Goal: Contribute content: Contribute content

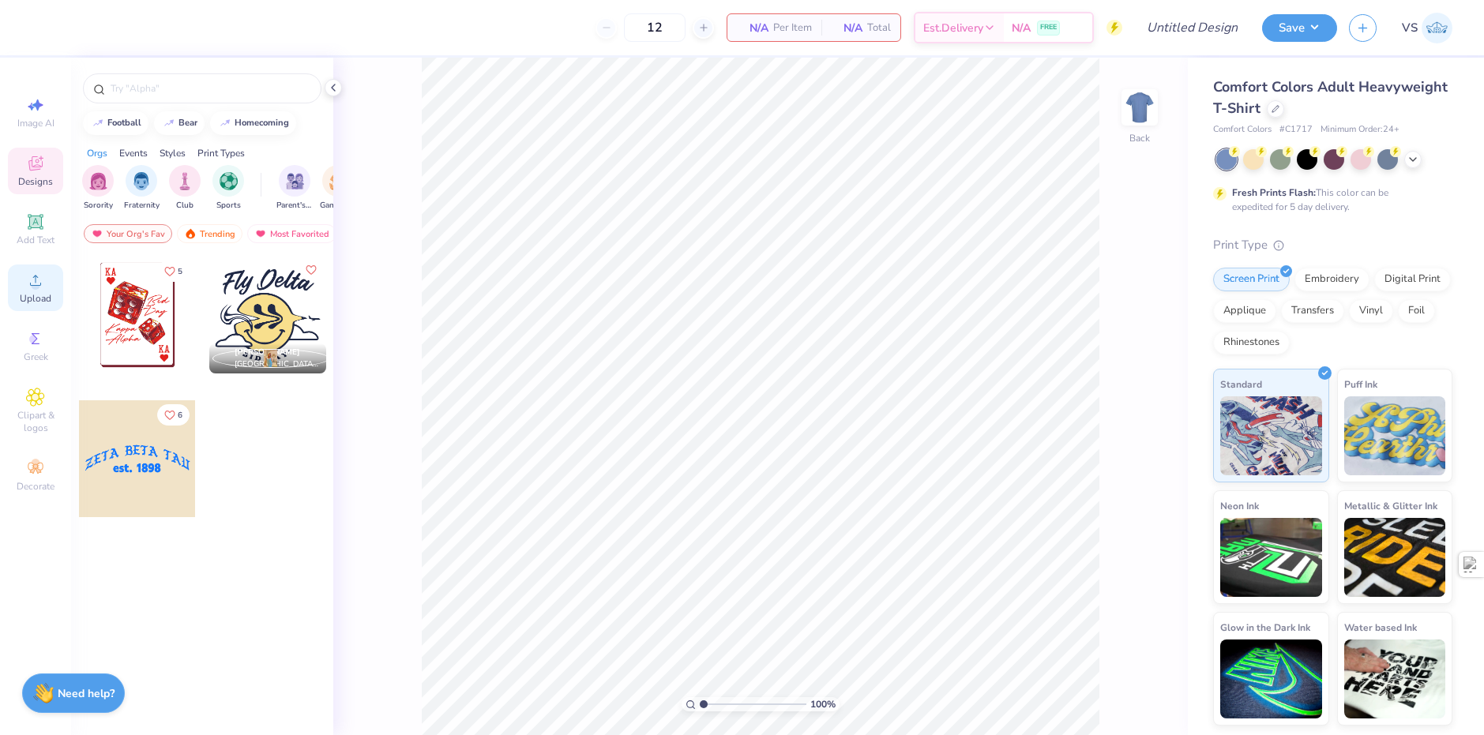
click at [41, 302] on span "Upload" at bounding box center [36, 298] width 32 height 13
click at [1267, 107] on div at bounding box center [1275, 107] width 17 height 17
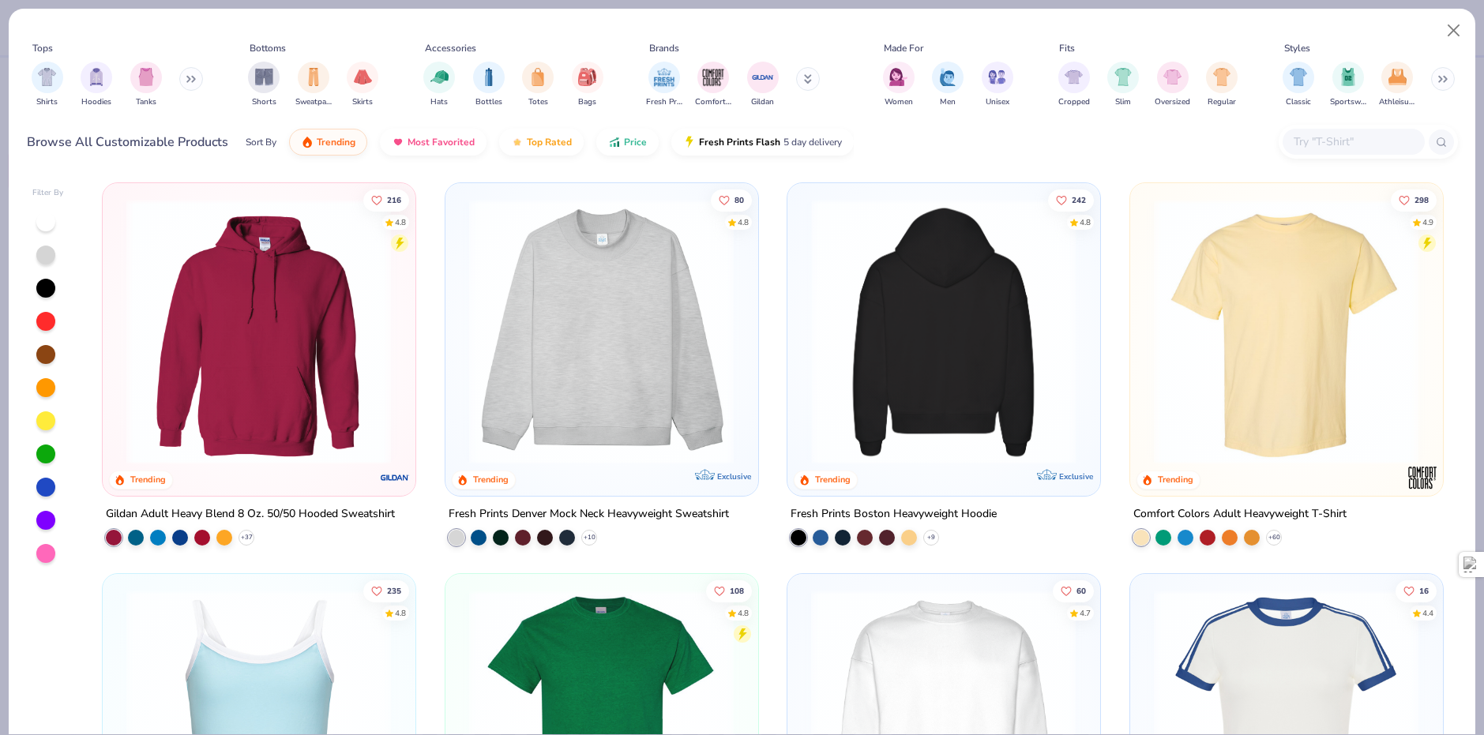
click at [912, 368] on img at bounding box center [943, 331] width 280 height 265
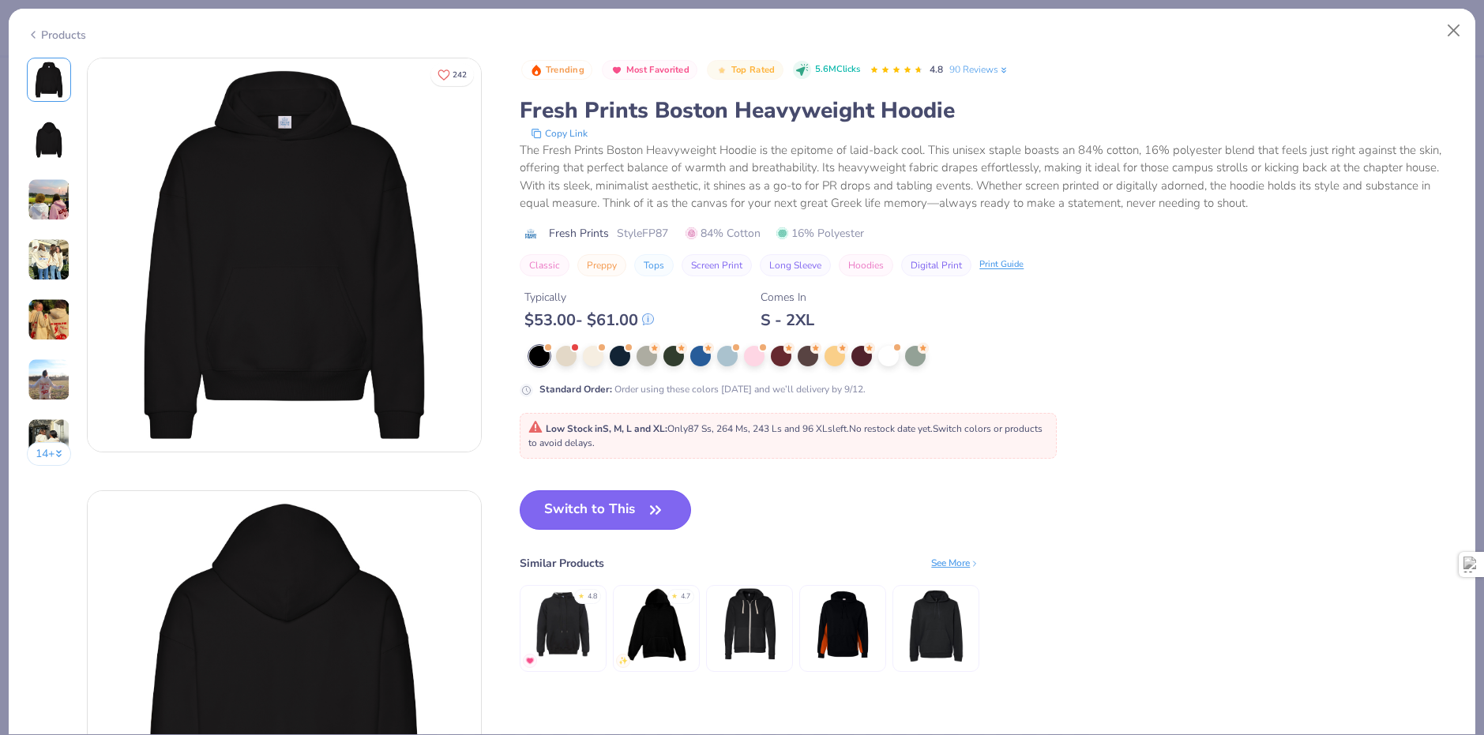
click at [612, 513] on button "Switch to This" at bounding box center [605, 509] width 171 height 39
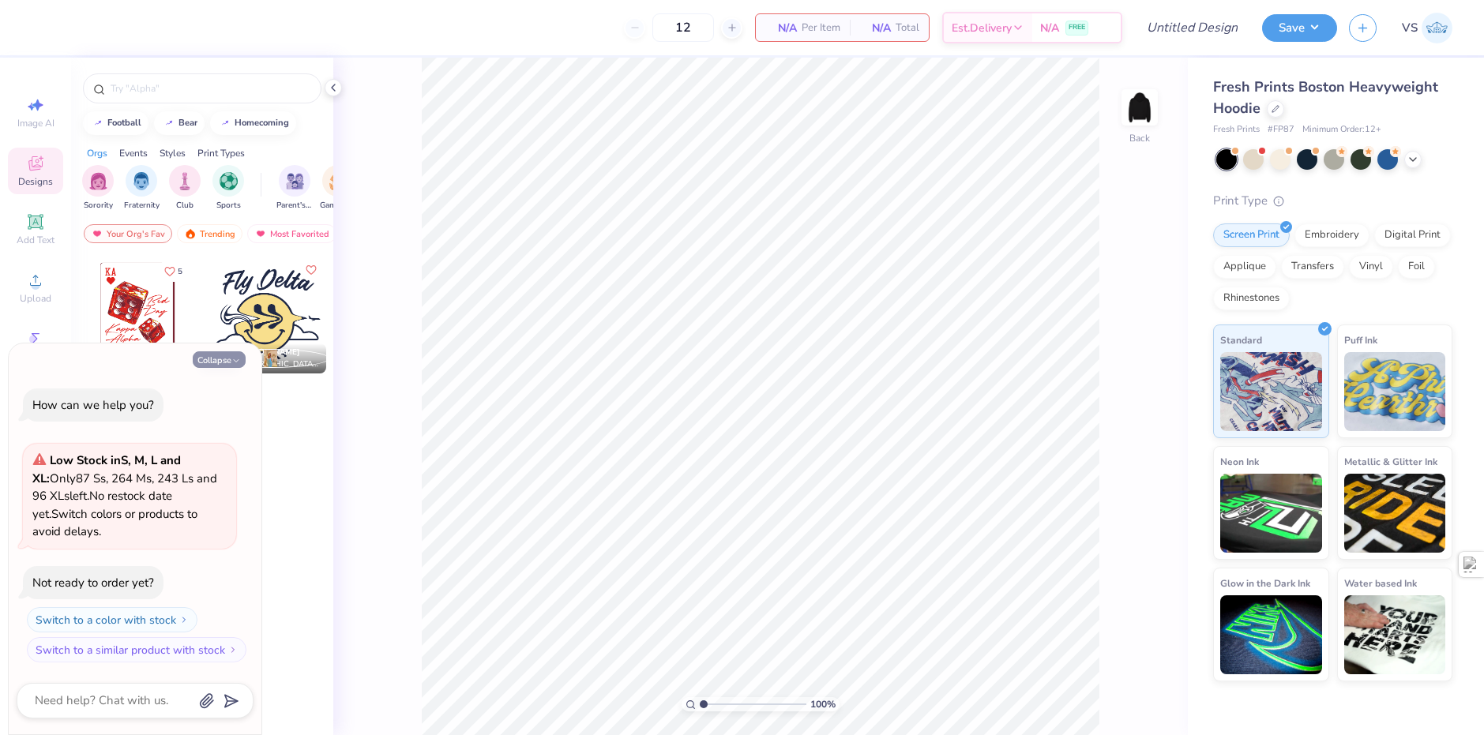
click at [231, 359] on icon "button" at bounding box center [235, 360] width 9 height 9
type textarea "x"
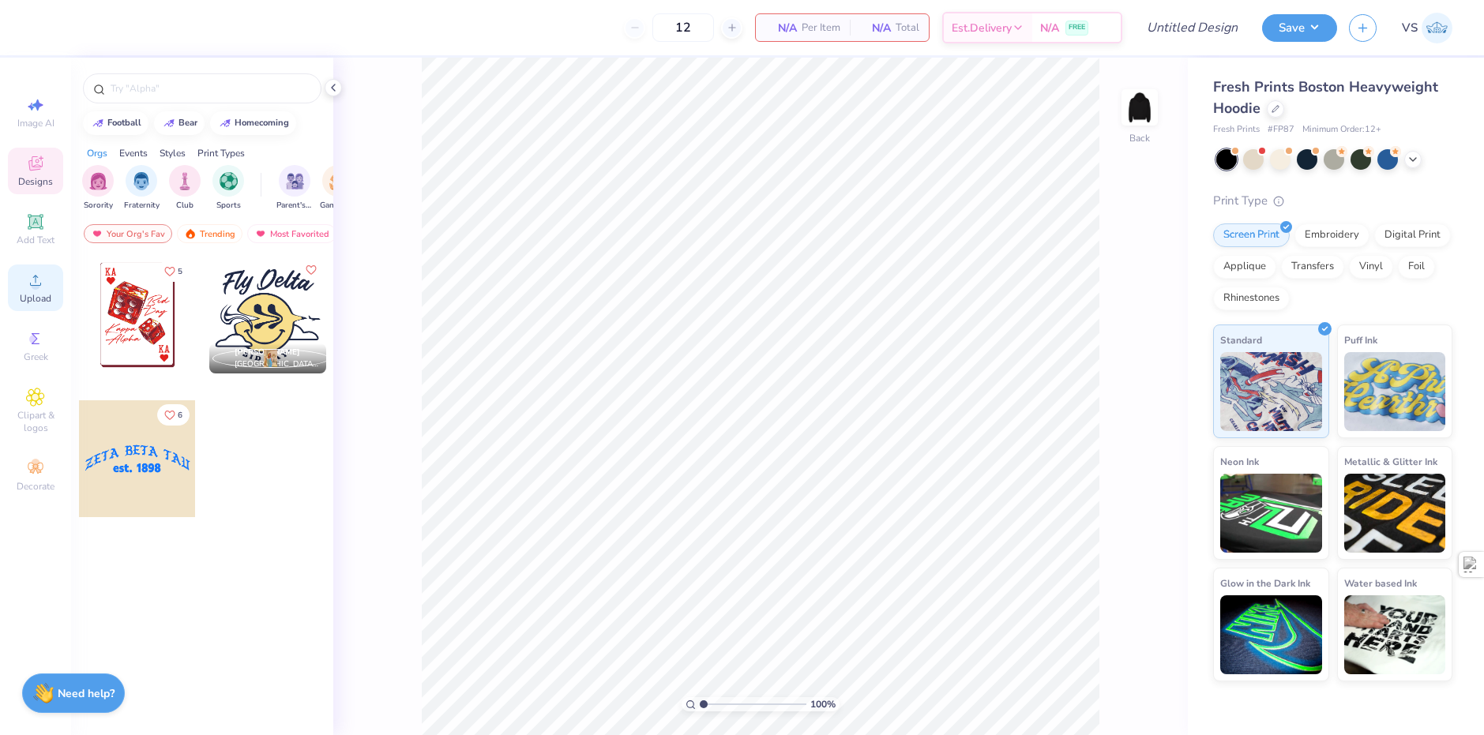
click at [52, 301] on div "Upload" at bounding box center [35, 288] width 55 height 47
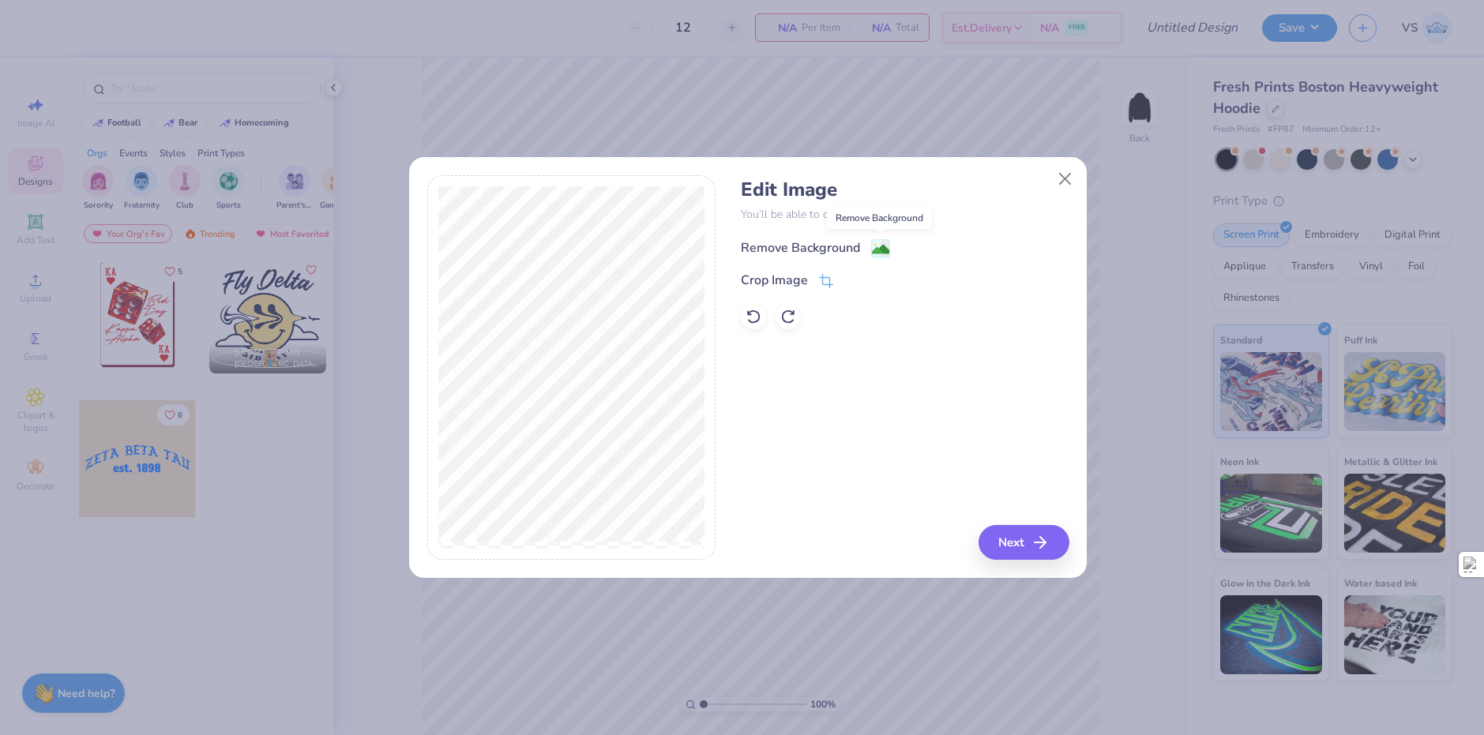
click at [879, 240] on rect at bounding box center [881, 248] width 18 height 18
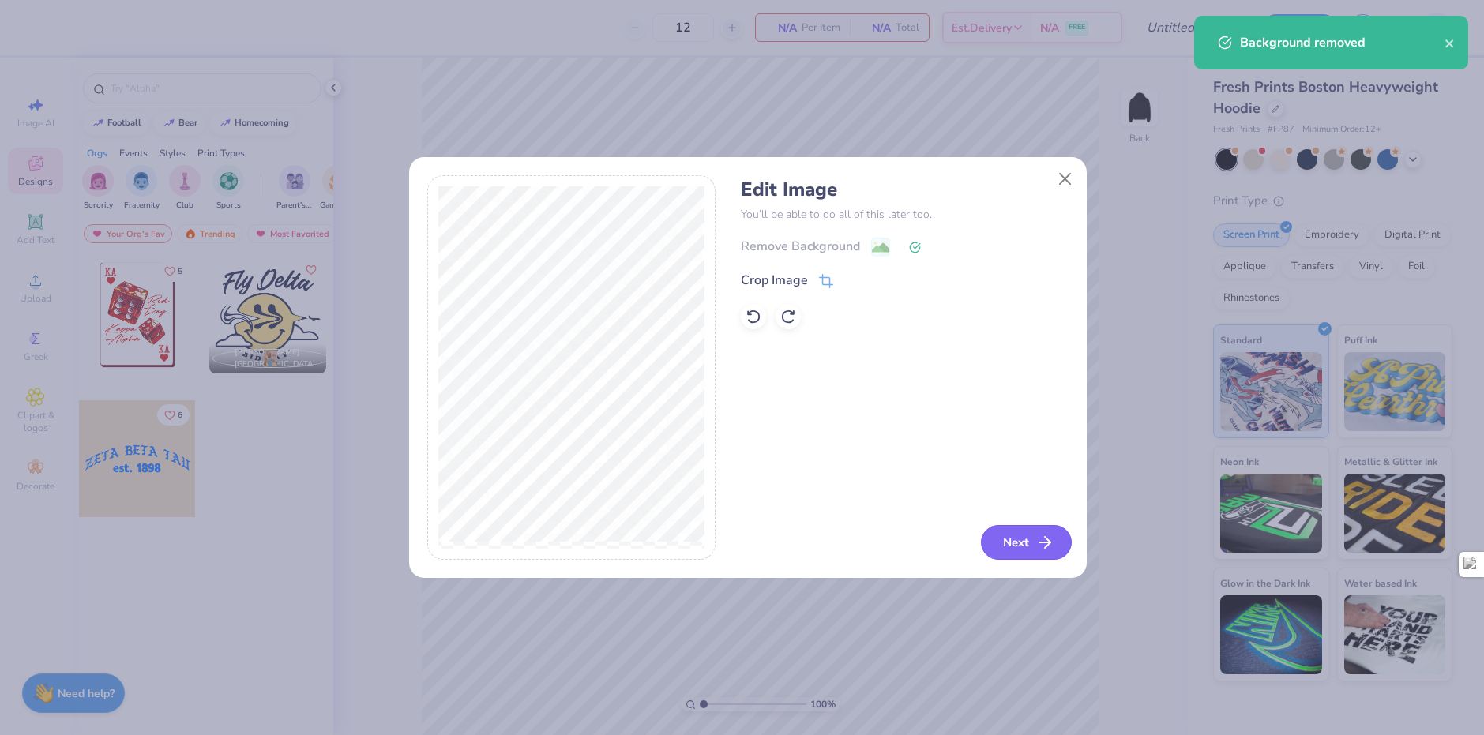
click at [1022, 540] on button "Next" at bounding box center [1026, 542] width 91 height 35
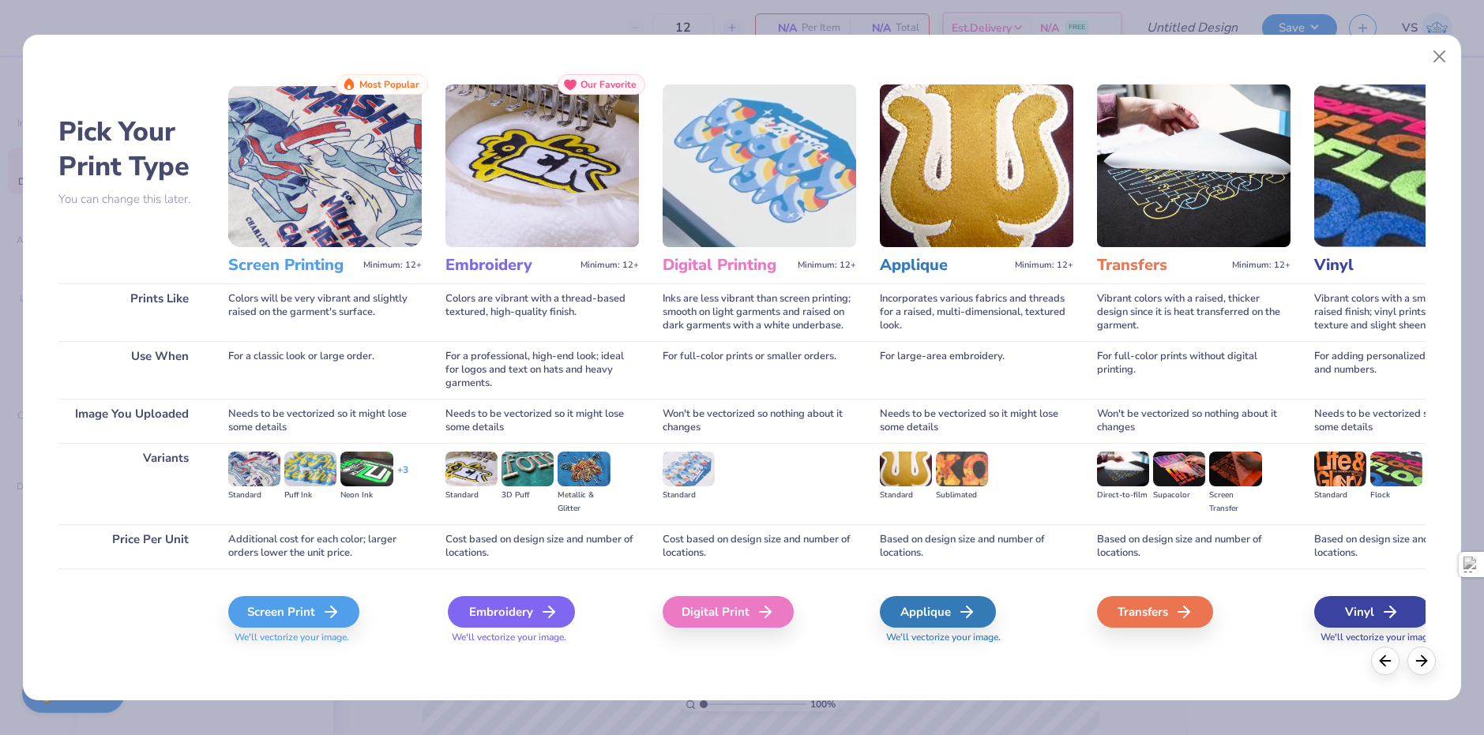
click at [527, 612] on div "Embroidery" at bounding box center [511, 612] width 127 height 32
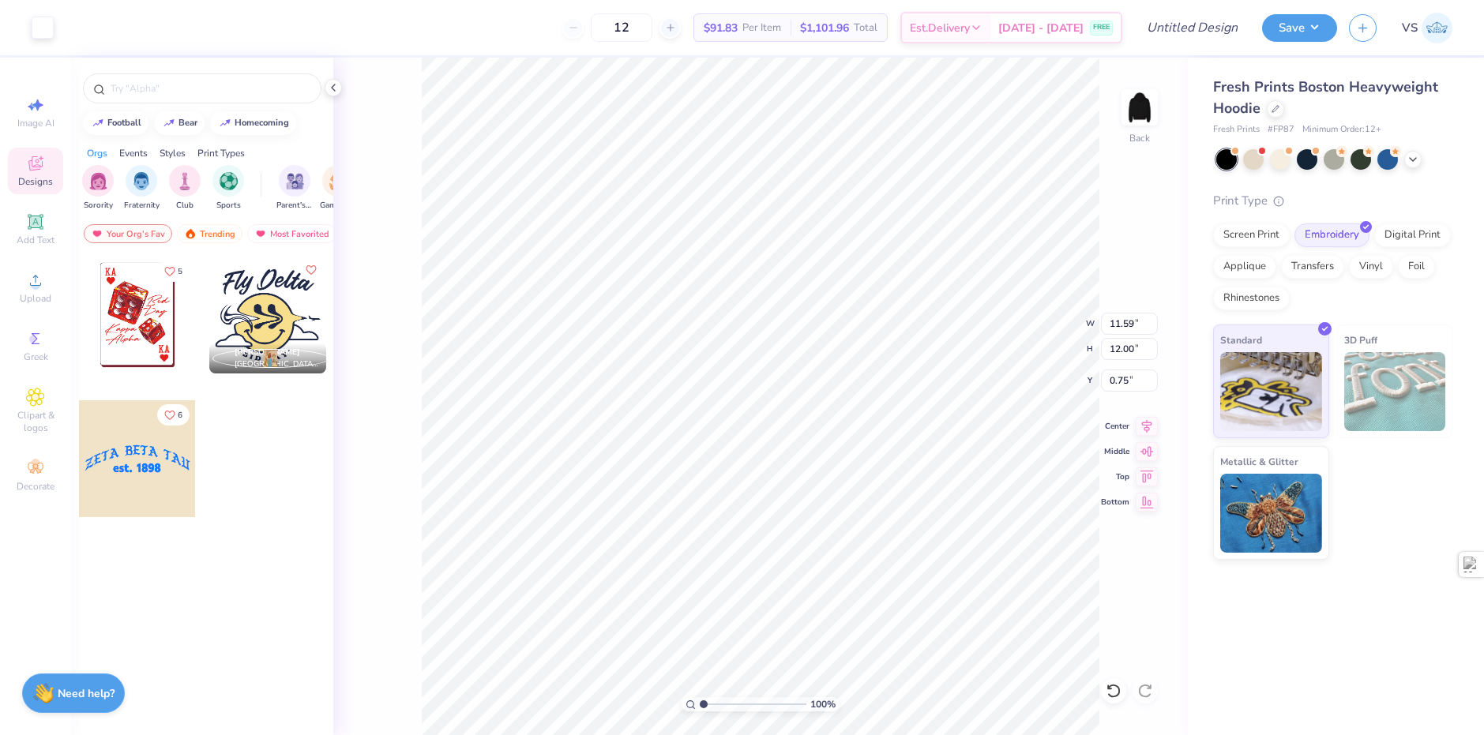
type input "3.81"
type input "3.94"
type input "2.81"
type input "0.42"
type input "0.36"
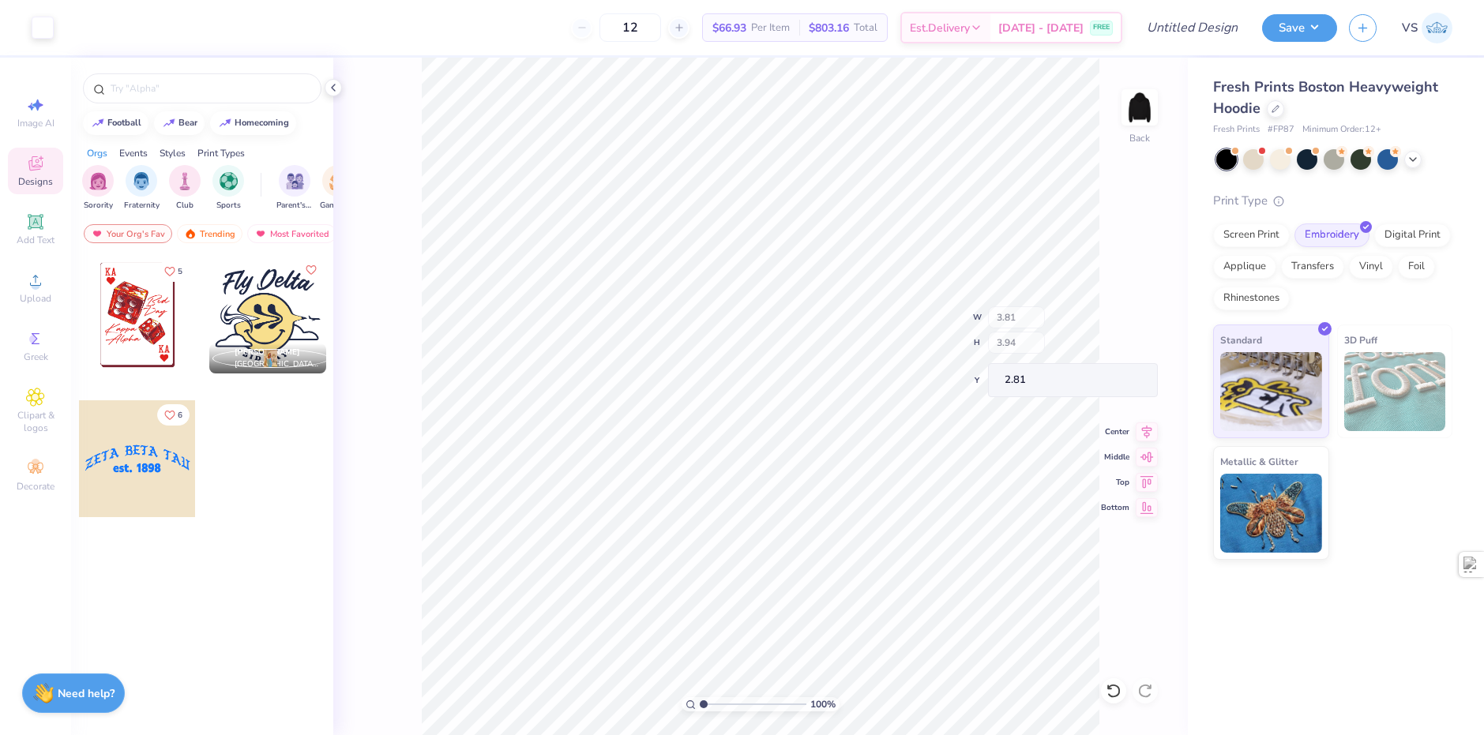
type input "6.39"
click at [39, 235] on span "Add Text" at bounding box center [36, 240] width 38 height 13
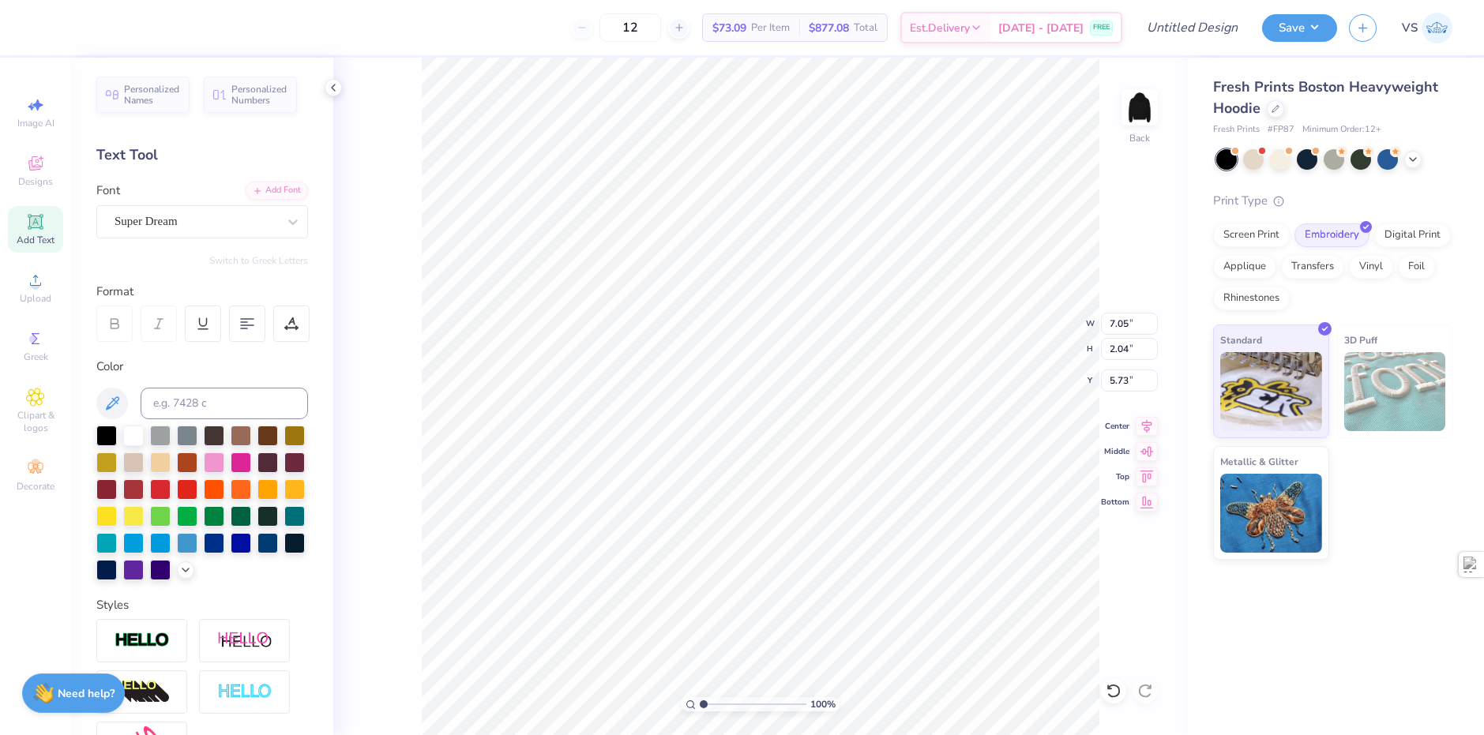
scroll to position [13, 2]
type textarea "SIG NU"
click at [201, 231] on div at bounding box center [196, 221] width 163 height 21
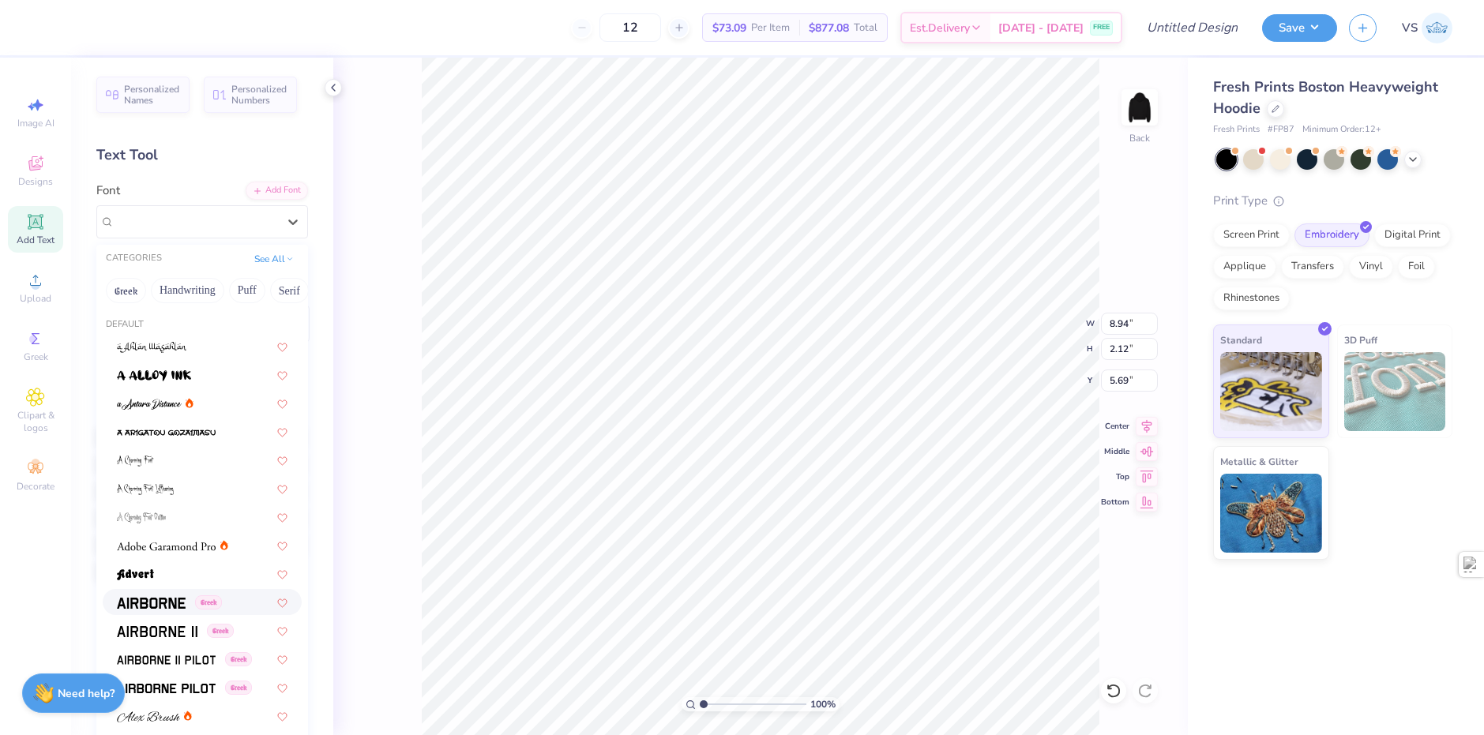
click at [154, 599] on img at bounding box center [151, 603] width 69 height 11
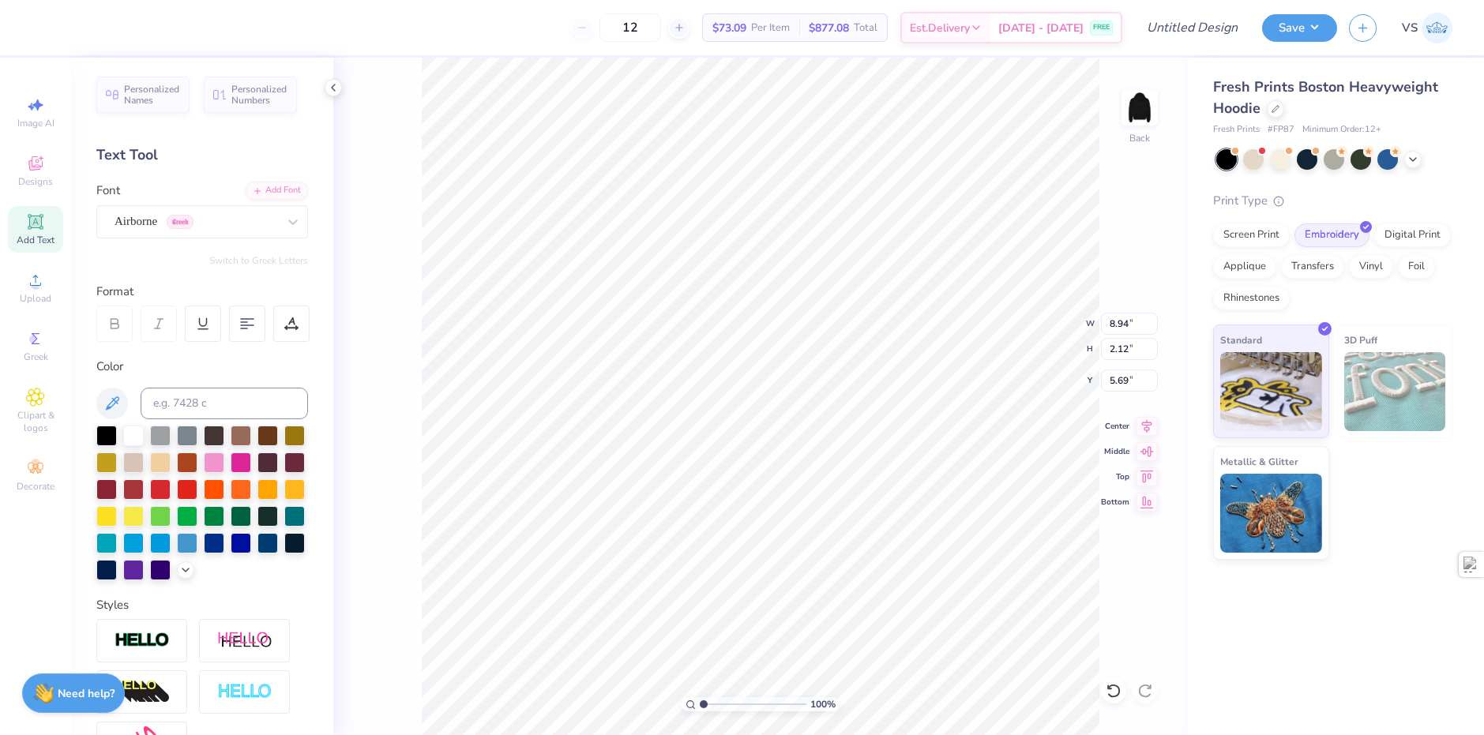
type input "8.69"
type input "2.13"
type input "5.68"
type input "3.75"
type input "0.92"
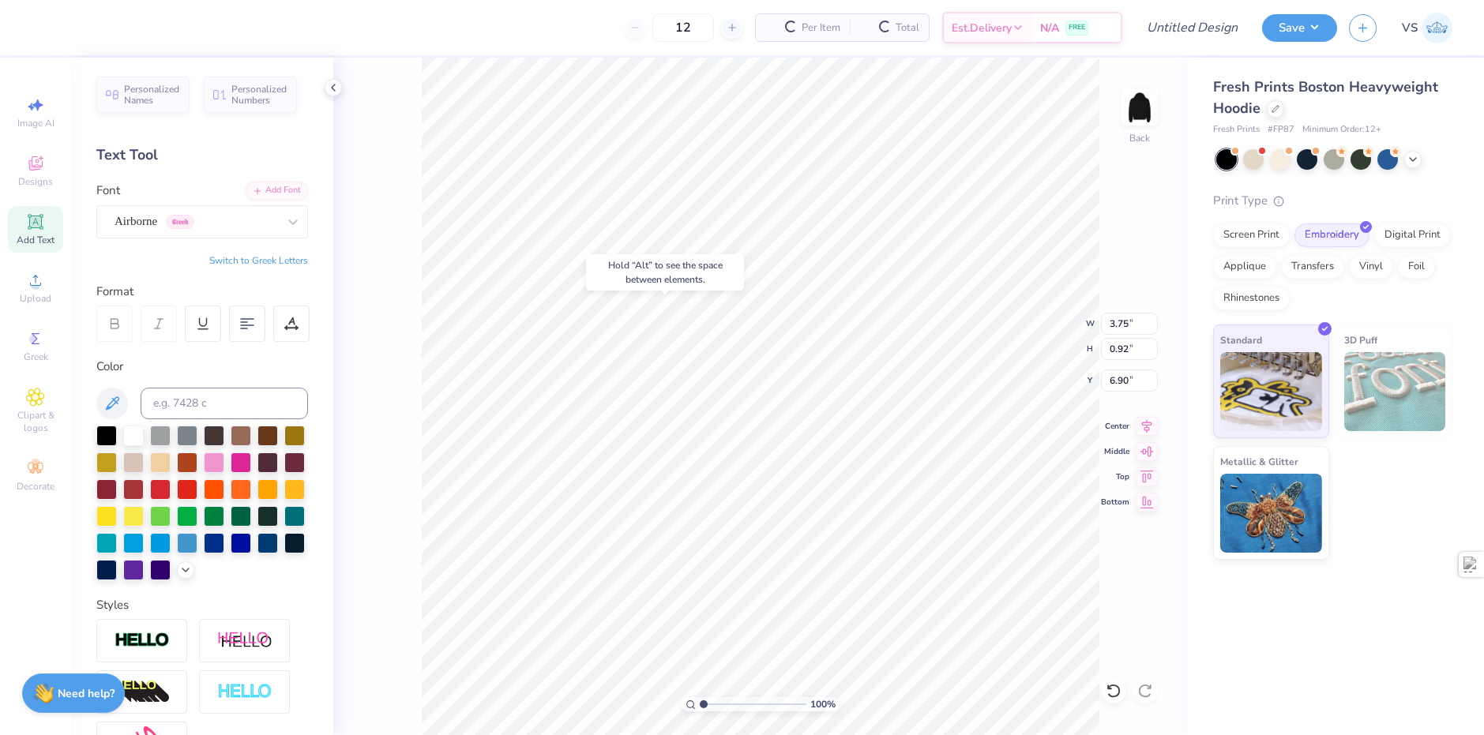
type input "6.29"
type input "3.04"
type input "0.75"
type input "6.75"
type input "3.00"
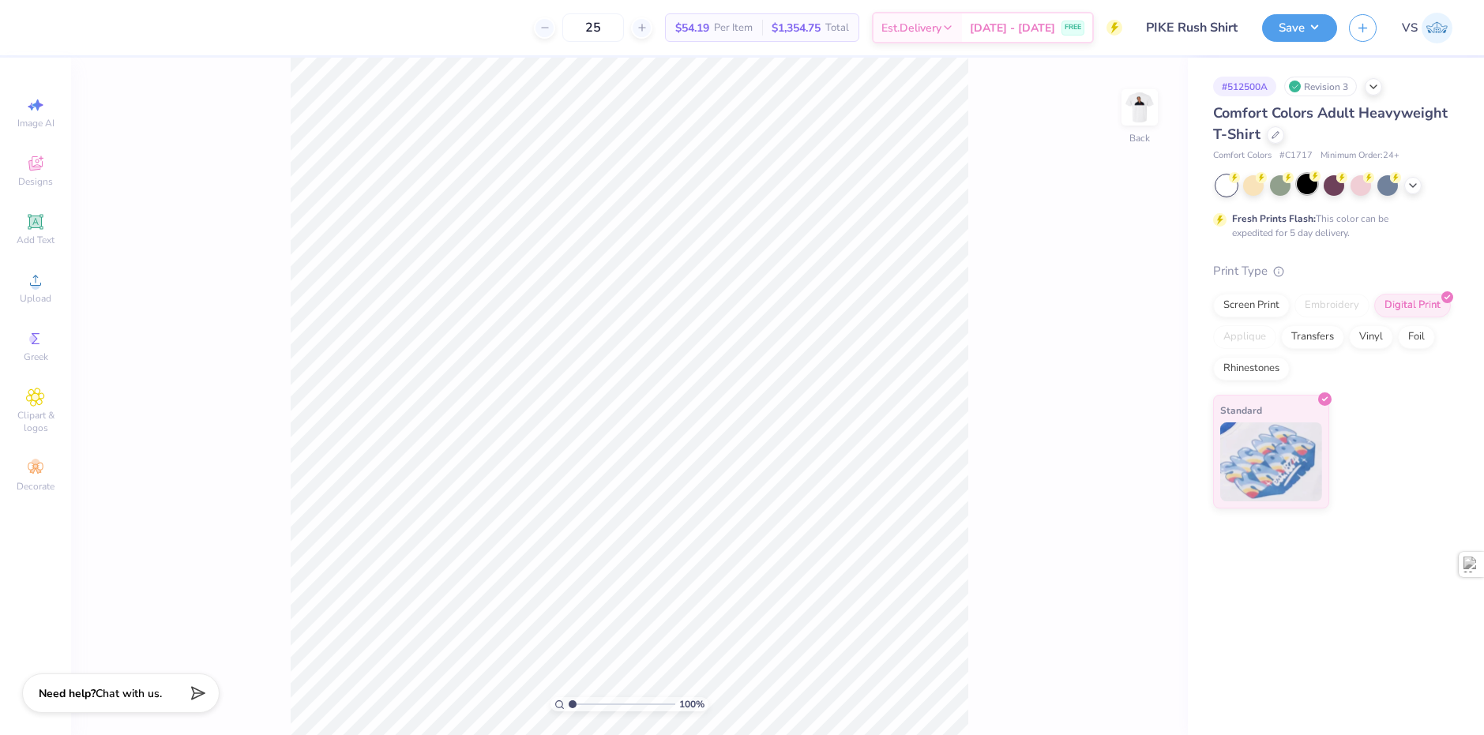
click at [1312, 186] on div at bounding box center [1307, 184] width 21 height 21
click at [1139, 99] on img at bounding box center [1139, 107] width 63 height 63
click at [1145, 125] on img at bounding box center [1139, 107] width 63 height 63
click at [1406, 185] on icon at bounding box center [1412, 184] width 13 height 13
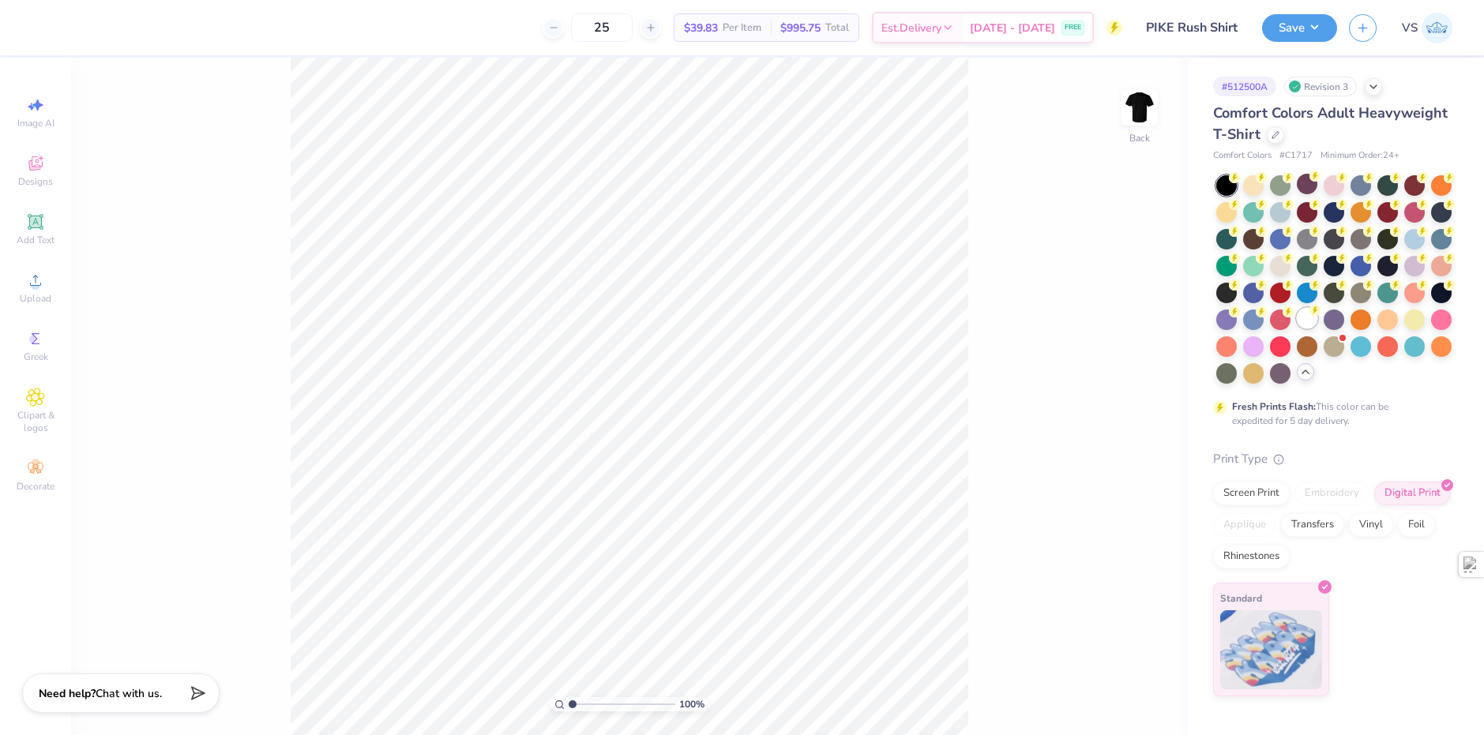
click at [1299, 316] on div at bounding box center [1307, 318] width 21 height 21
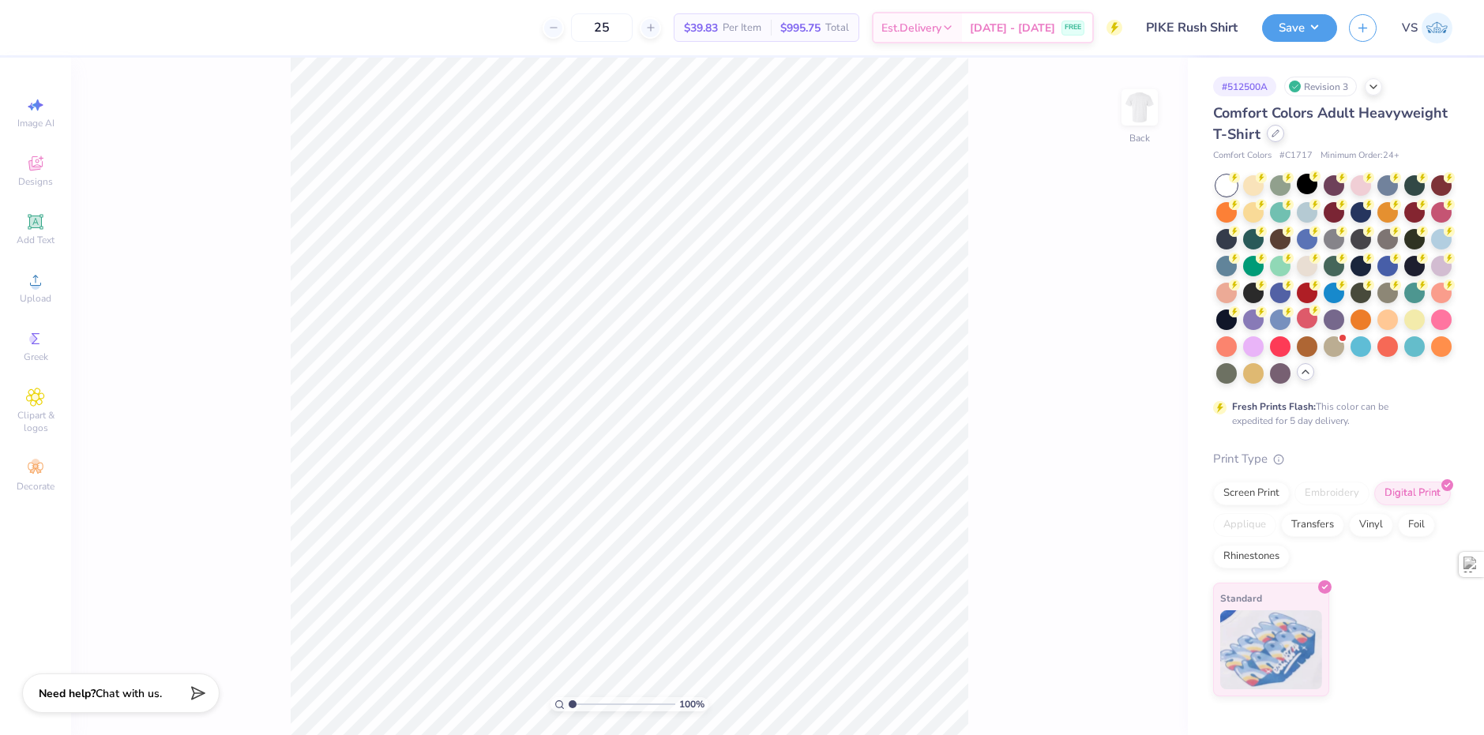
click at [1277, 133] on icon at bounding box center [1275, 134] width 8 height 8
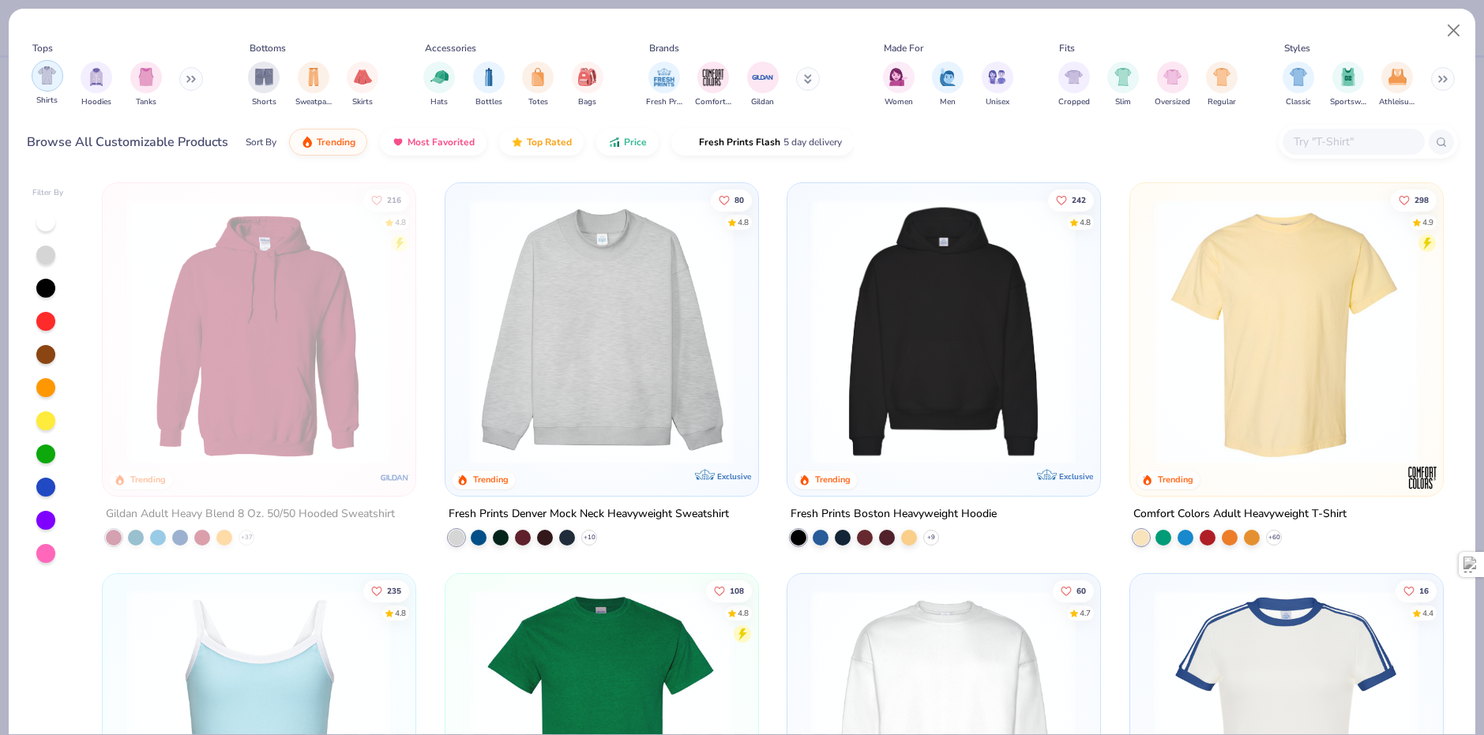
click at [51, 86] on div "filter for Shirts" at bounding box center [48, 76] width 32 height 32
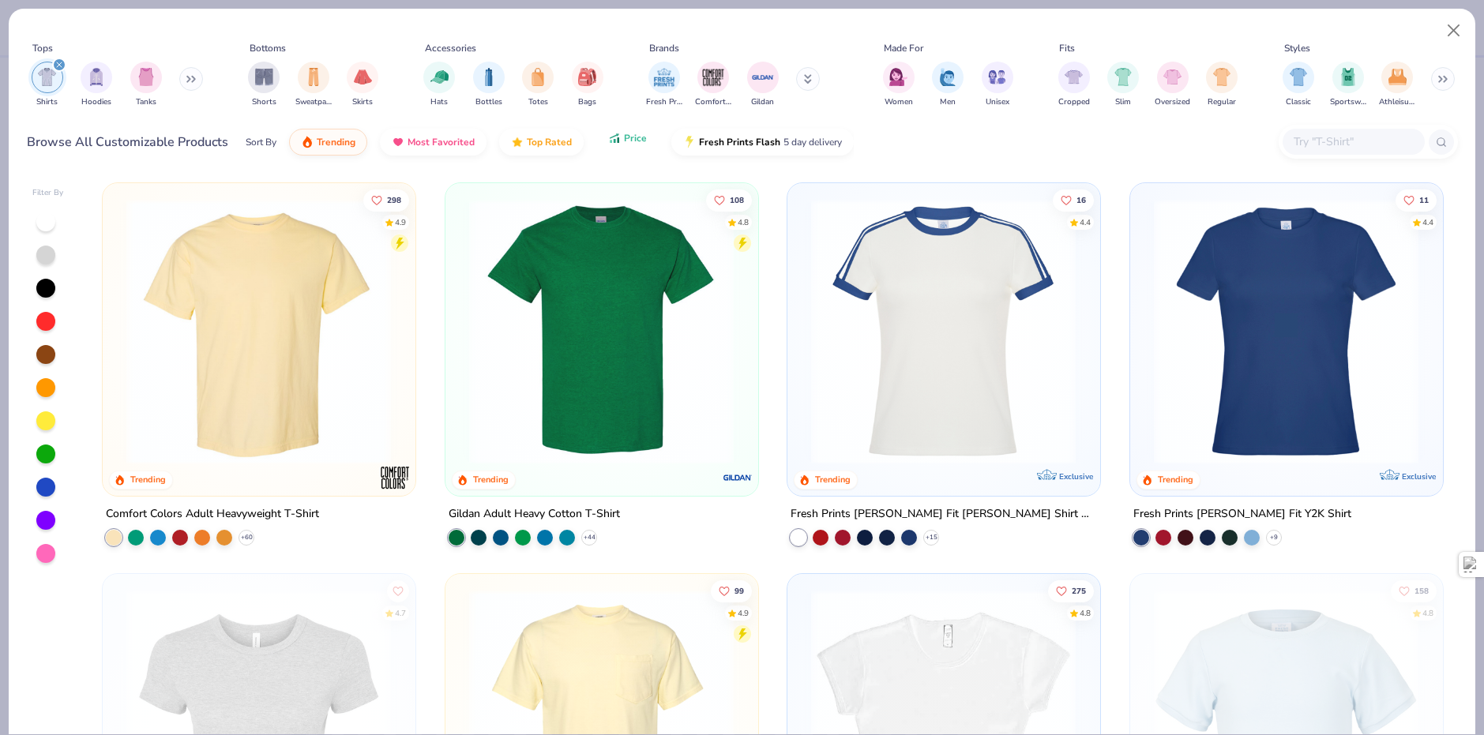
click at [610, 142] on icon "button" at bounding box center [614, 138] width 13 height 14
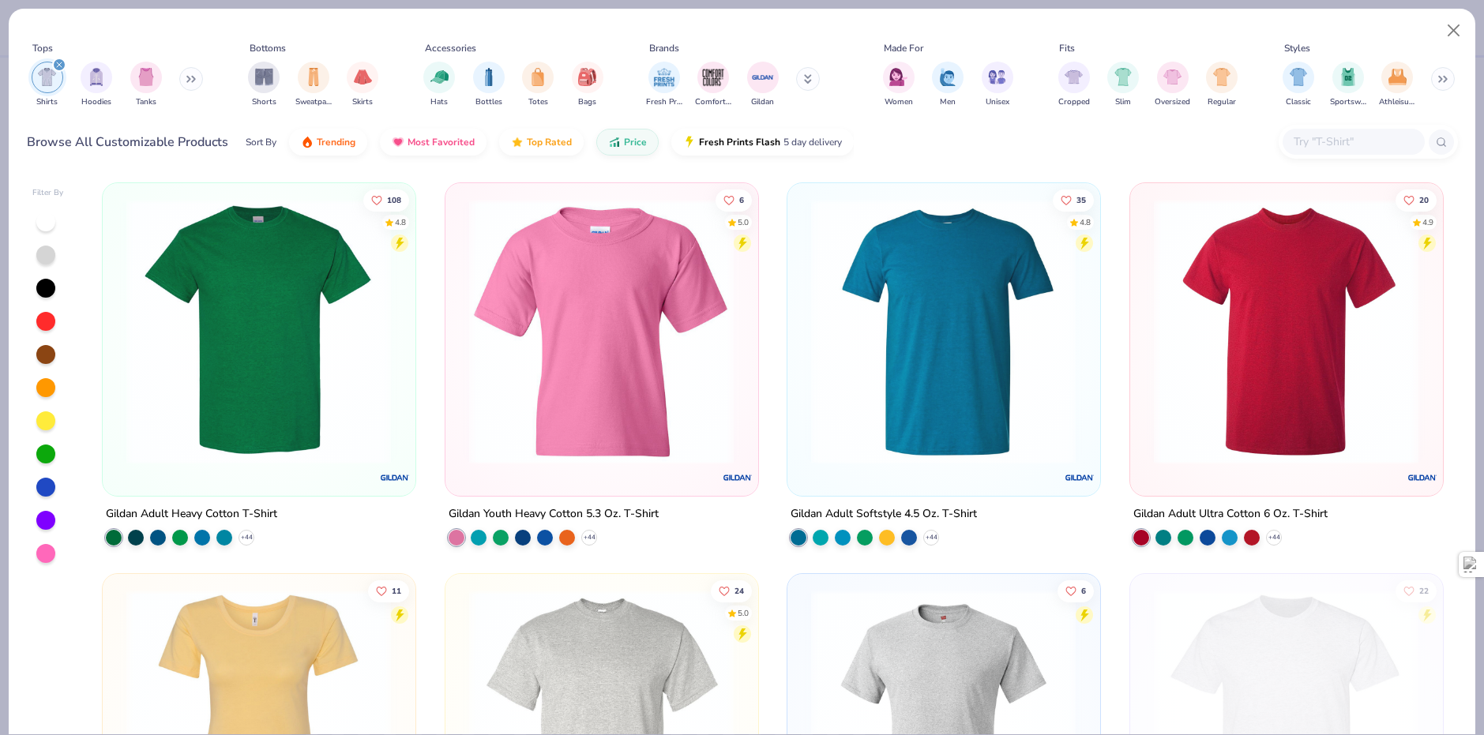
click at [314, 348] on img at bounding box center [258, 331] width 280 height 265
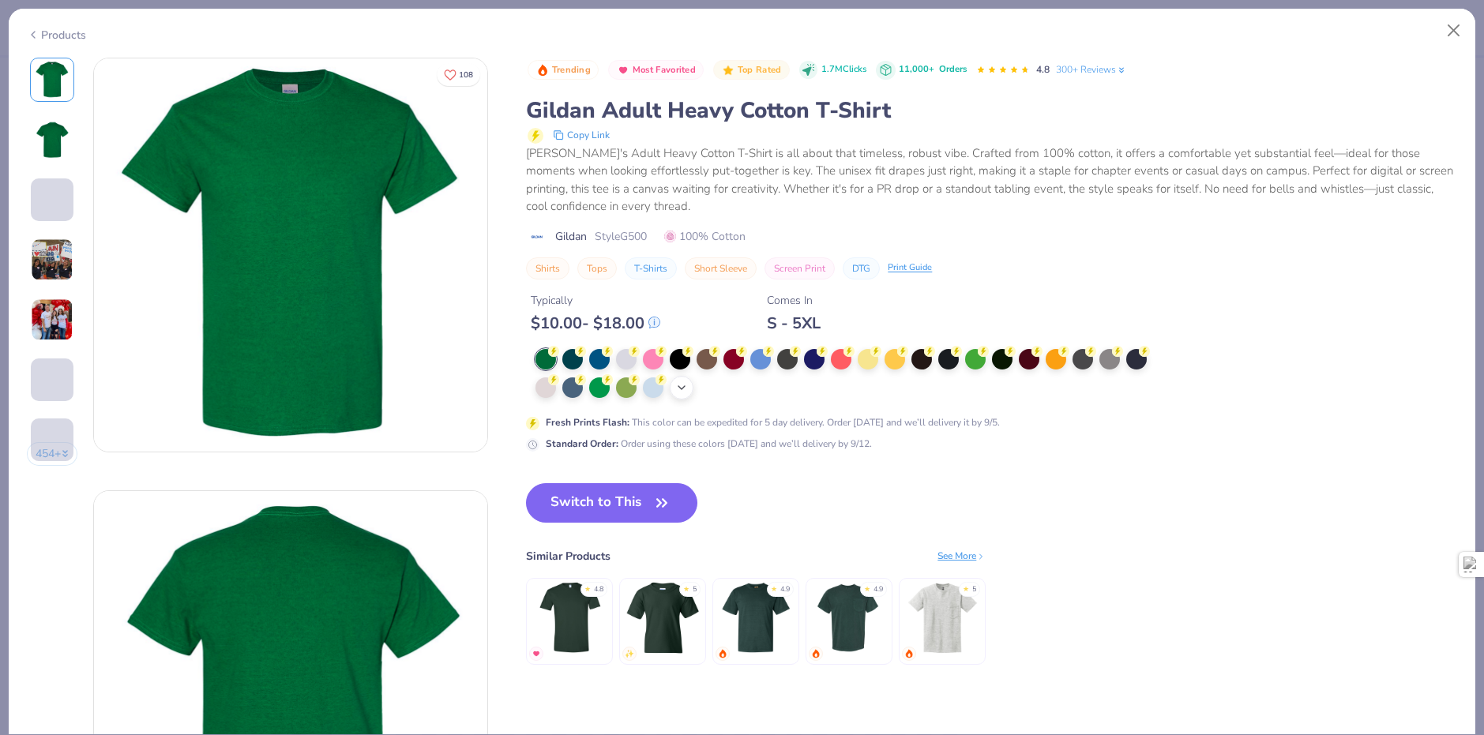
click at [674, 386] on div "+ 22" at bounding box center [682, 388] width 24 height 24
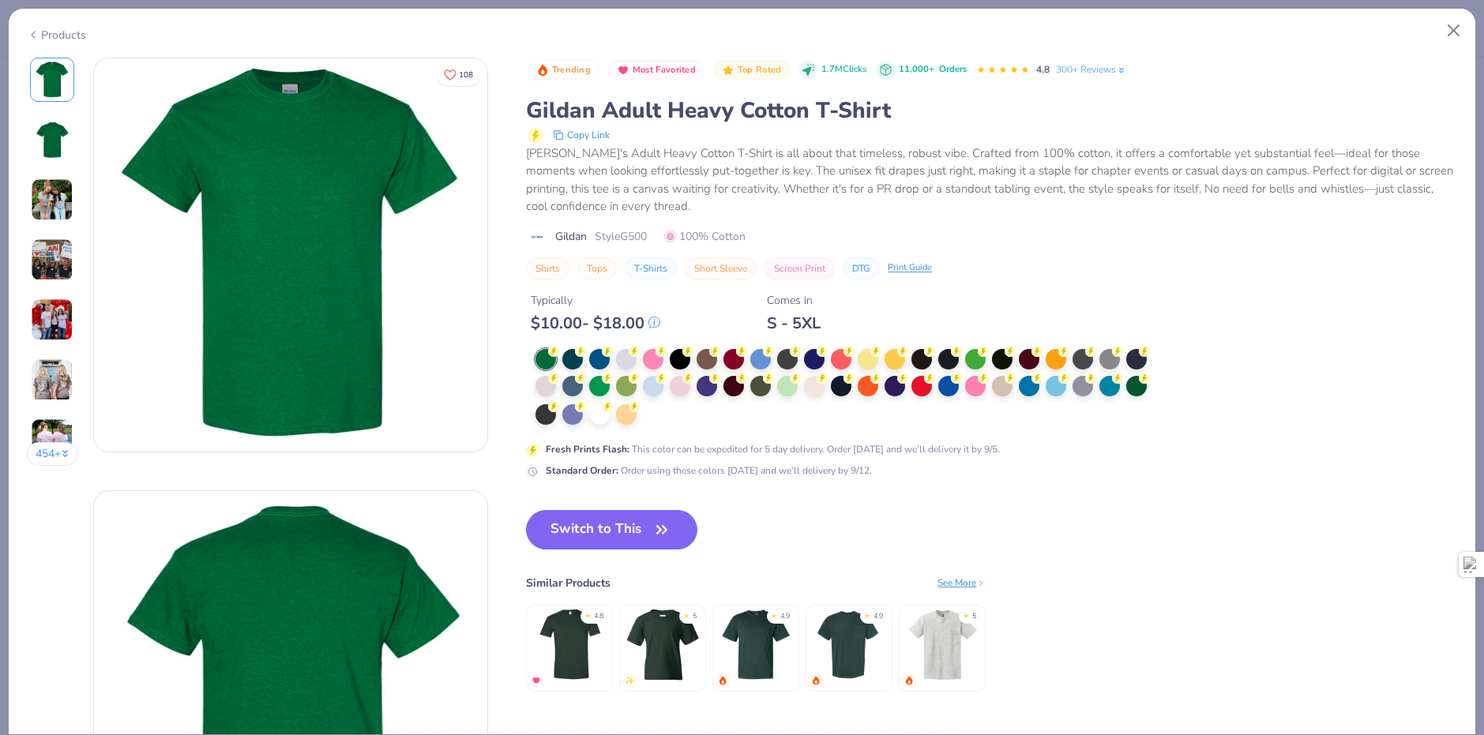
click at [659, 414] on div at bounding box center [846, 387] width 622 height 77
click at [591, 415] on div at bounding box center [599, 413] width 21 height 21
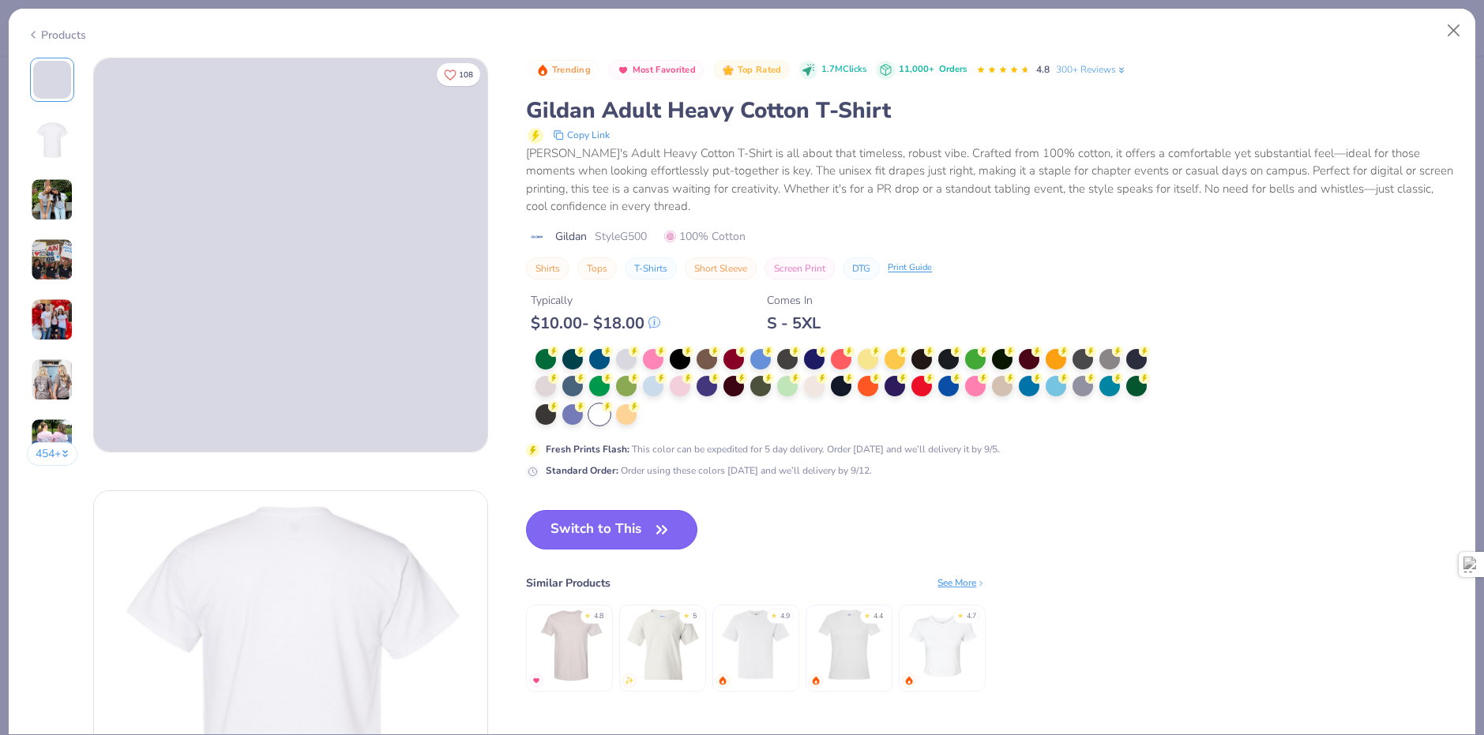
click at [608, 531] on button "Switch to This" at bounding box center [611, 529] width 171 height 39
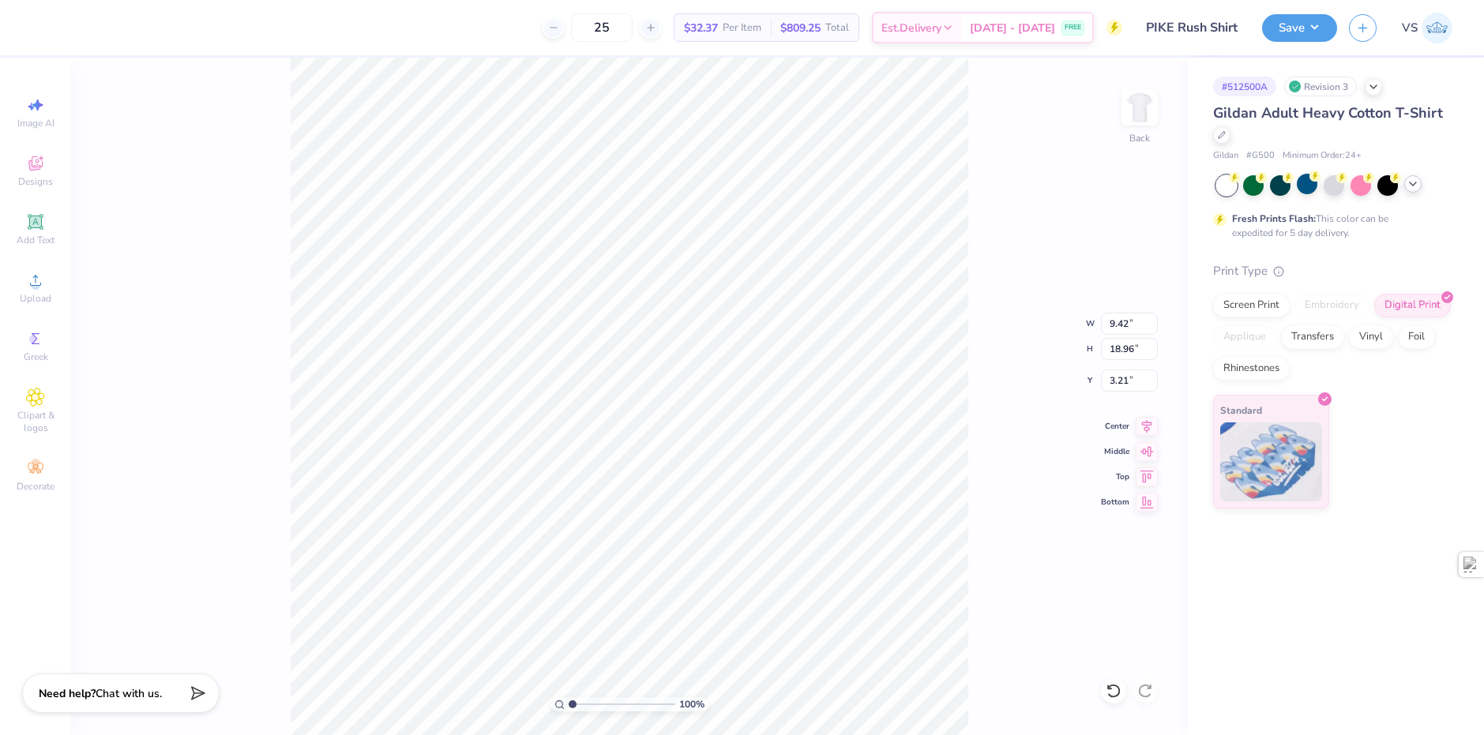
type input "1.80"
click at [1227, 31] on input "PIKE Rush Shirt" at bounding box center [1172, 28] width 155 height 32
click at [1290, 28] on button "Save" at bounding box center [1299, 26] width 75 height 28
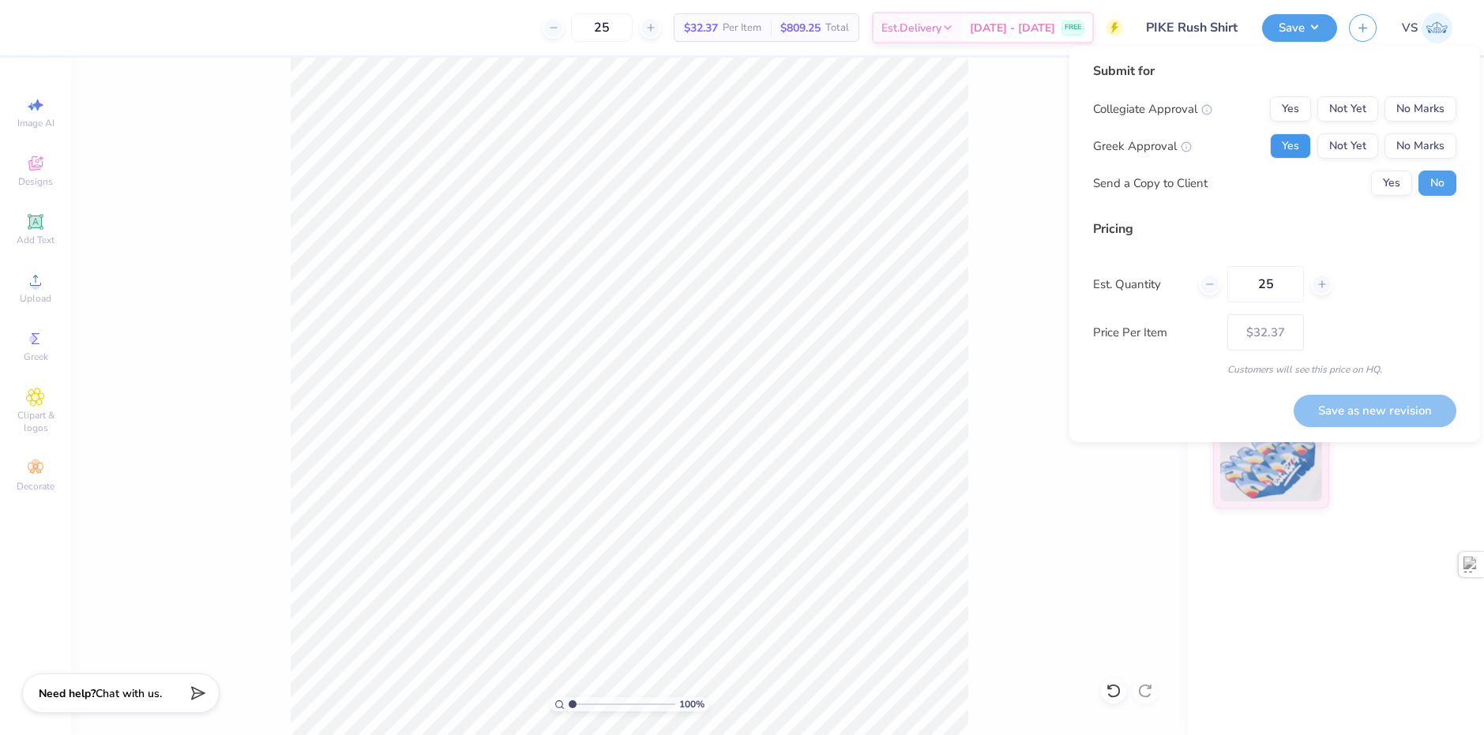
click at [1286, 142] on button "Yes" at bounding box center [1290, 145] width 41 height 25
click at [1398, 116] on button "No Marks" at bounding box center [1420, 108] width 72 height 25
click at [1367, 408] on button "Save as new revision" at bounding box center [1374, 411] width 163 height 32
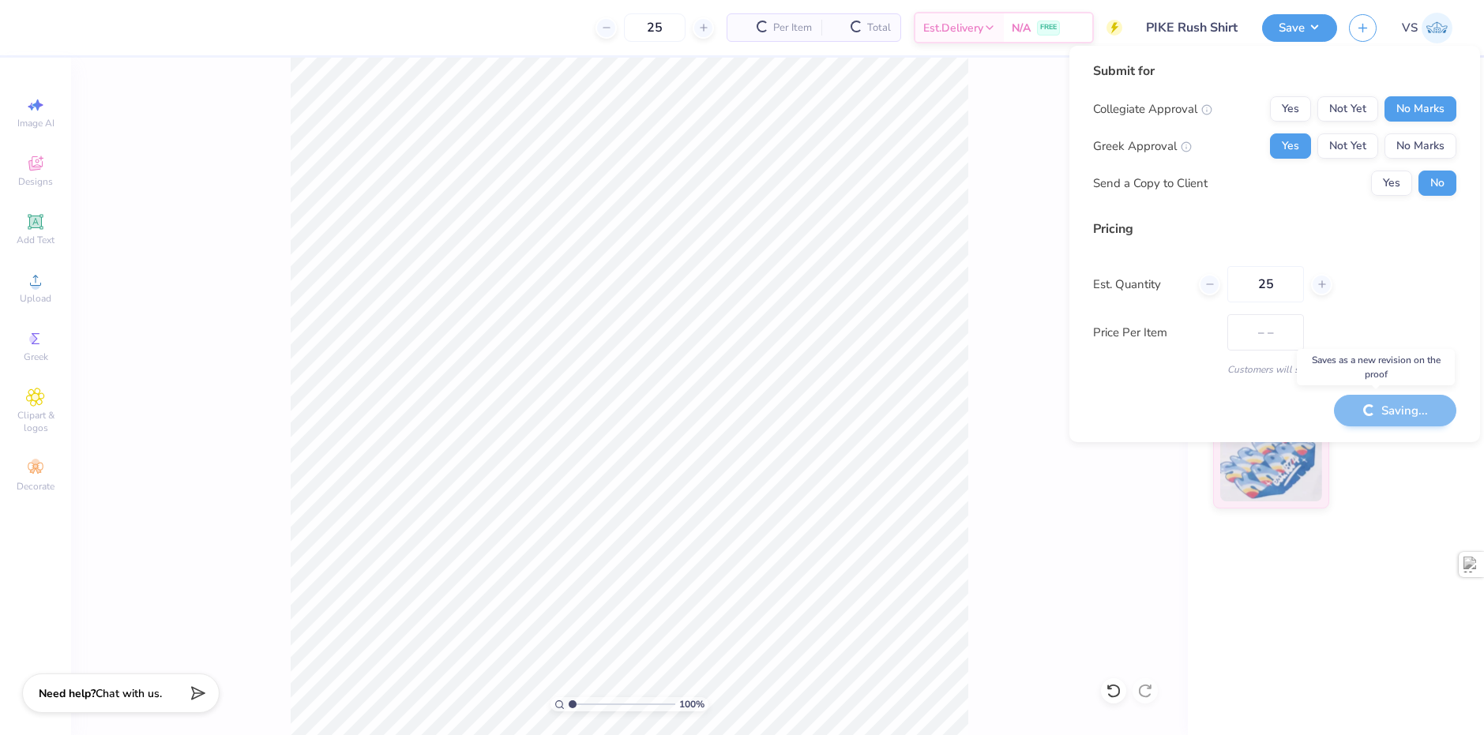
type input "$32.37"
